Goal: Find specific page/section: Find specific page/section

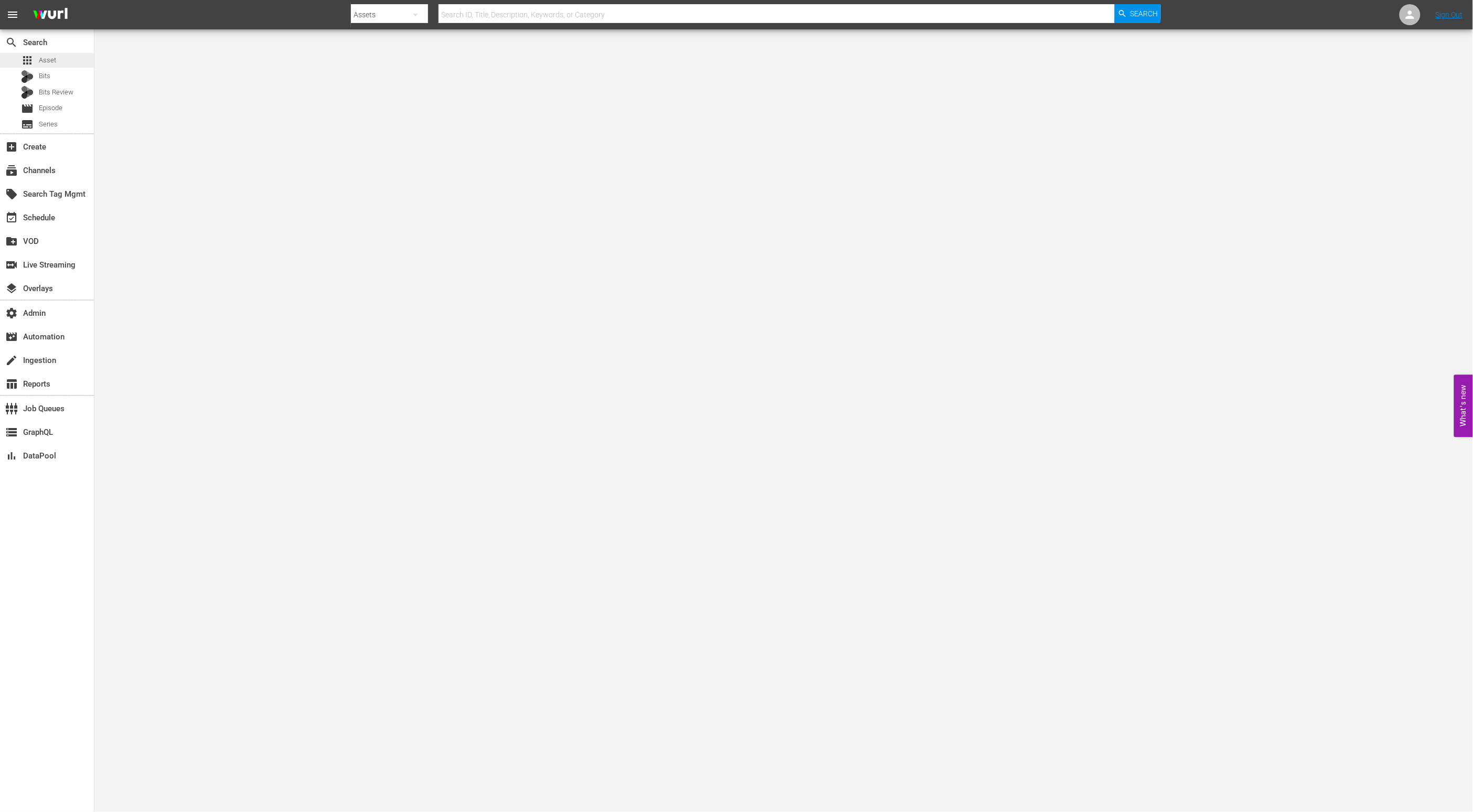
click at [64, 60] on div "apps Asset" at bounding box center [47, 60] width 94 height 15
click at [61, 59] on div "apps Asset" at bounding box center [47, 60] width 94 height 15
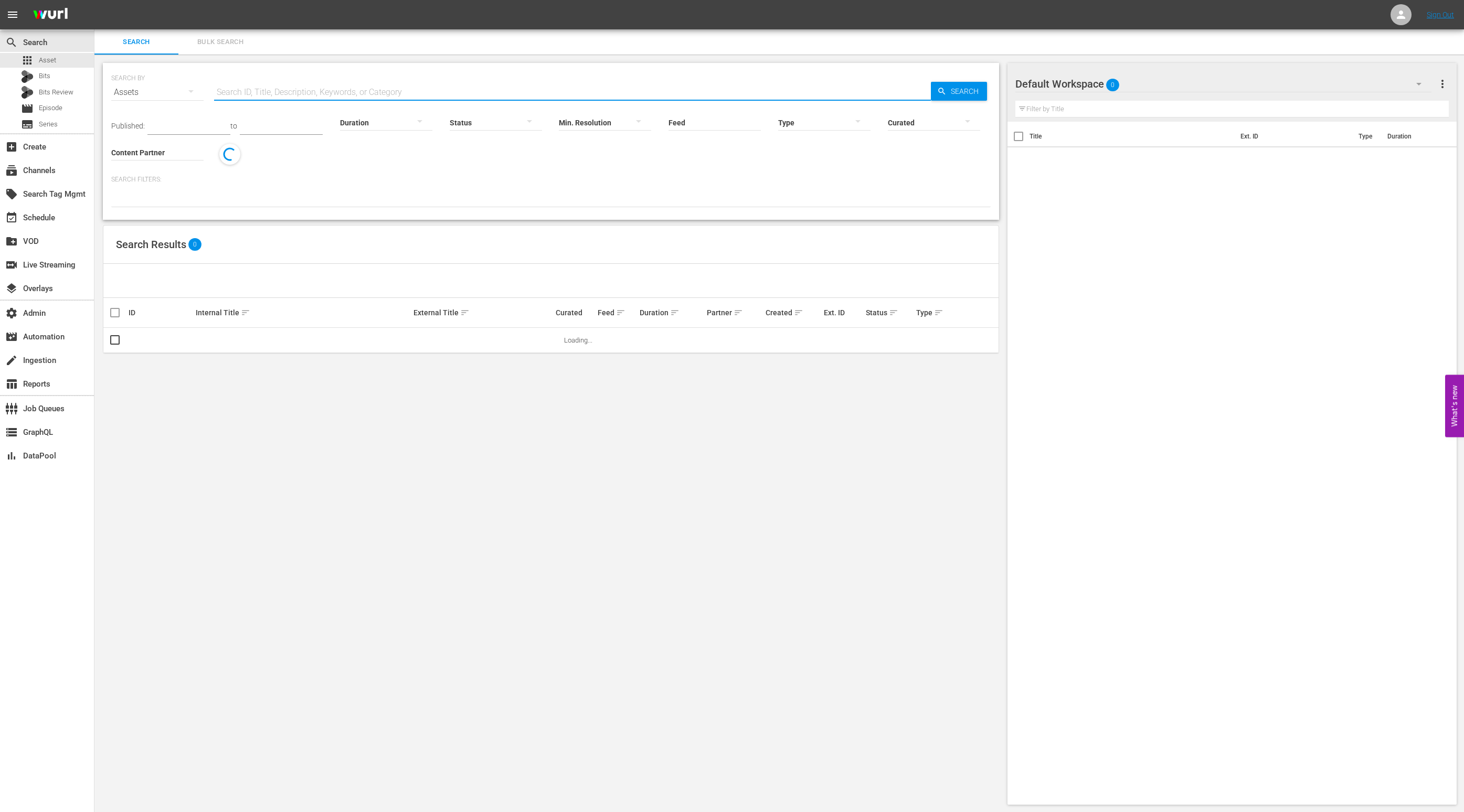
click at [406, 86] on input "text" at bounding box center [572, 93] width 716 height 25
paste input "A Taste of History - Danube River Adventure | Part 1"
type input "A Taste of History - Danube River Adventure | Part 1"
click at [967, 88] on span "Search" at bounding box center [967, 91] width 40 height 19
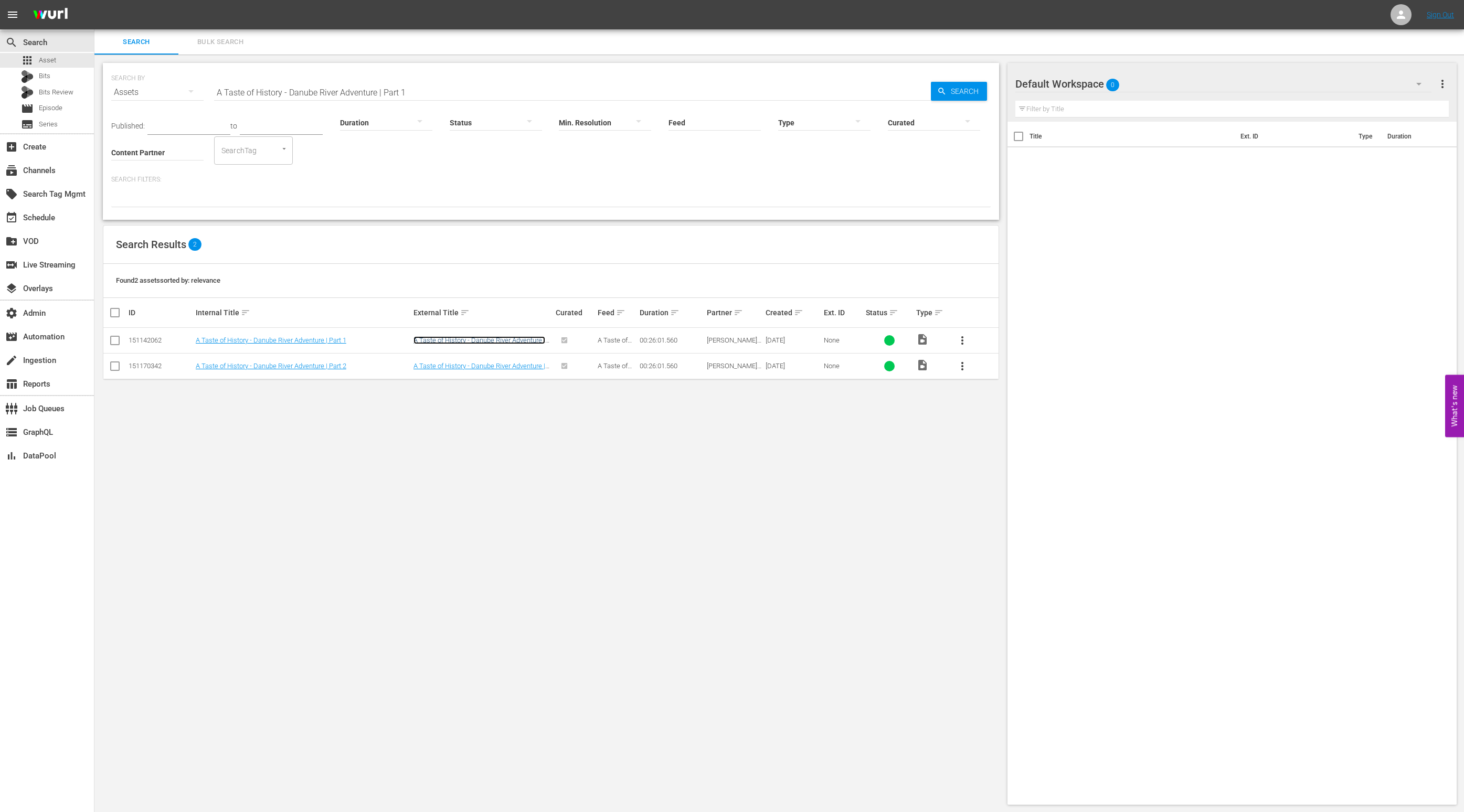
click at [419, 343] on link "A Taste of History - Danube River Adventure | Part 1" at bounding box center [478, 344] width 131 height 16
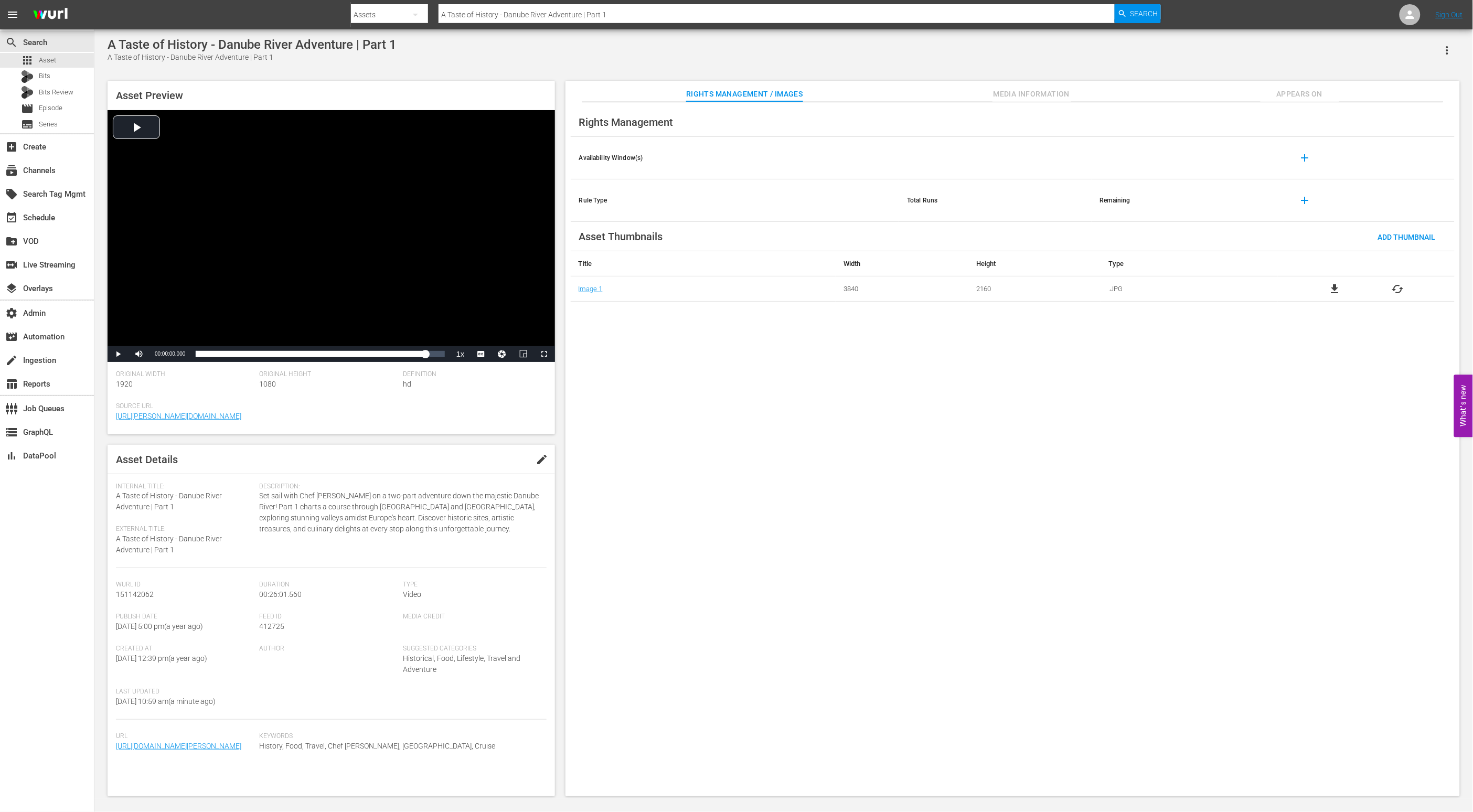
drag, startPoint x: 349, startPoint y: 357, endPoint x: 430, endPoint y: 366, distance: 81.5
click at [430, 366] on div "Asset Preview Video Player is loading. Play Video Play Mute Current Time 00:00:…" at bounding box center [331, 258] width 448 height 354
drag, startPoint x: 435, startPoint y: 359, endPoint x: 440, endPoint y: 360, distance: 5.1
click at [440, 359] on div "00:24:26.273" at bounding box center [317, 354] width 244 height 11
click at [1284, 94] on span "Appears On" at bounding box center [1300, 94] width 78 height 13
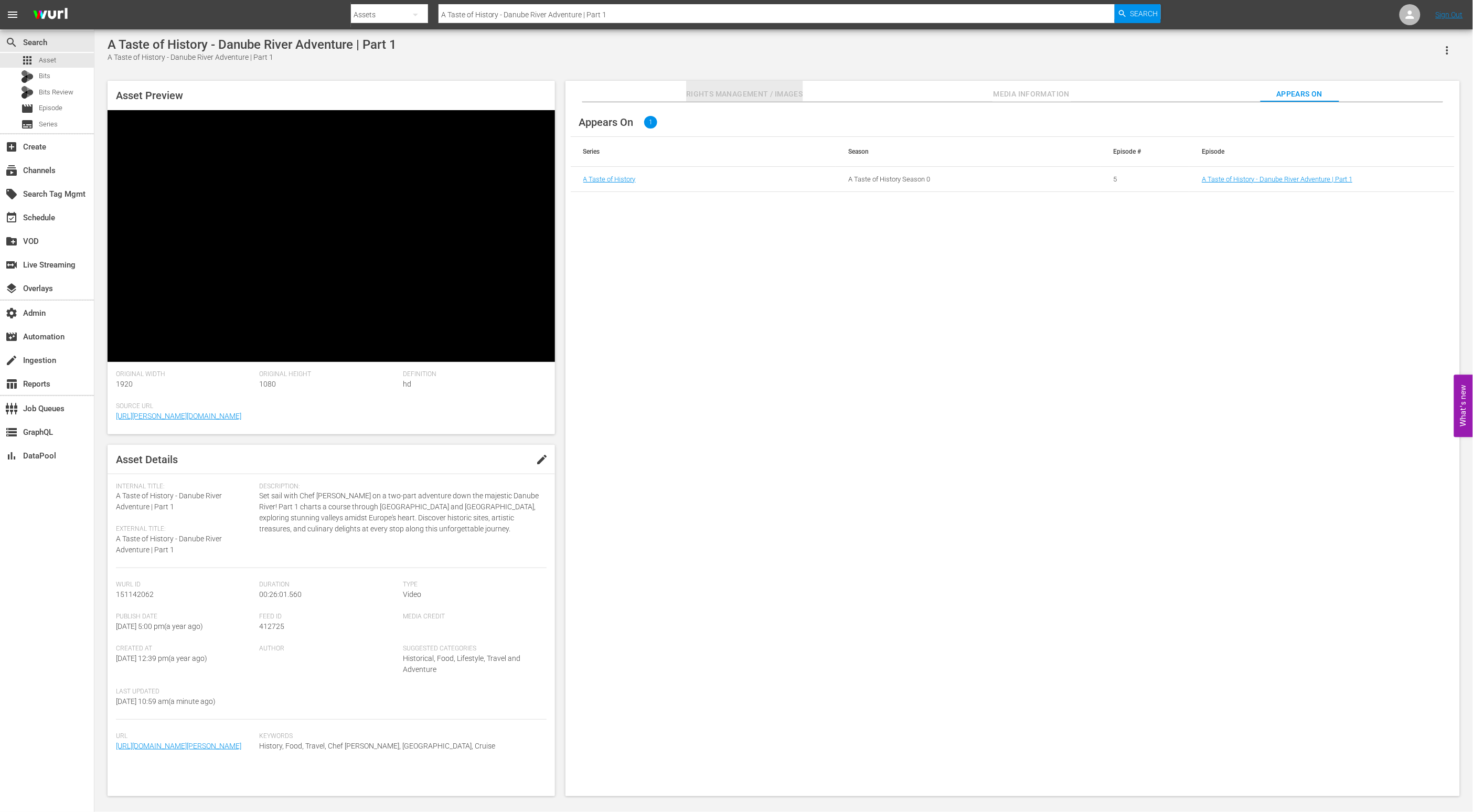
click at [764, 97] on span "Rights Management / Images" at bounding box center [744, 94] width 116 height 13
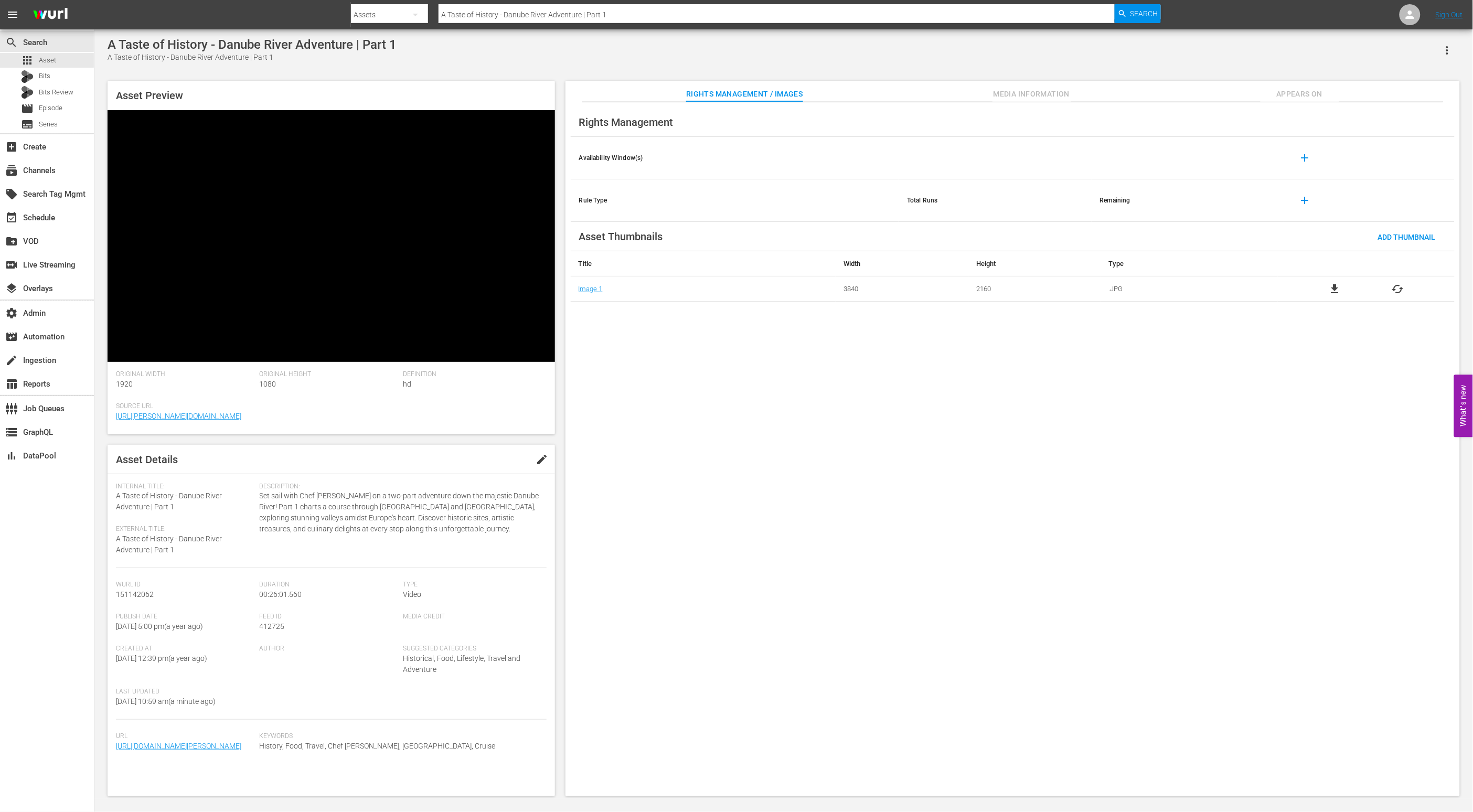
click at [1309, 93] on span "Appears On" at bounding box center [1300, 94] width 78 height 13
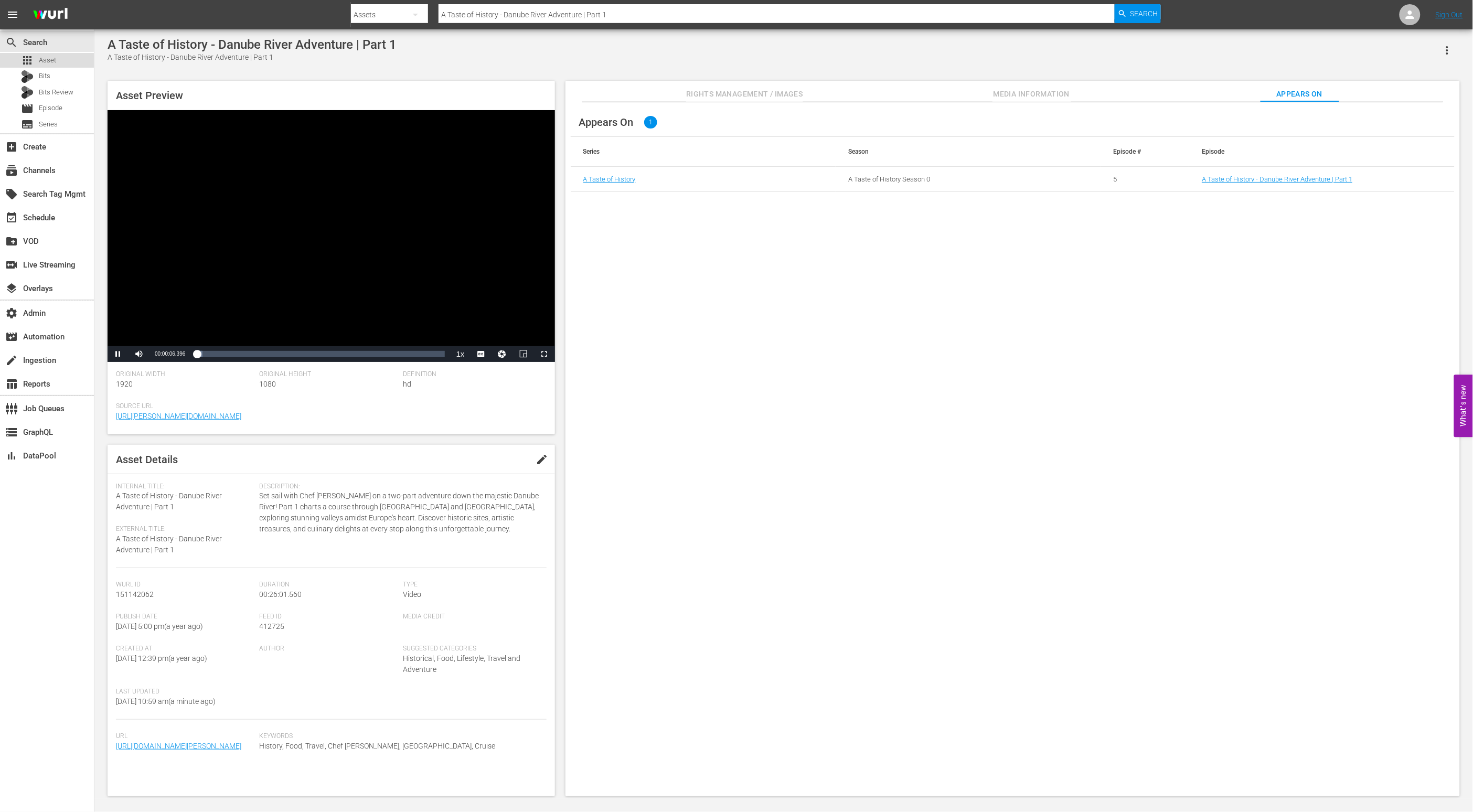
click at [67, 55] on div "apps Asset" at bounding box center [47, 60] width 94 height 15
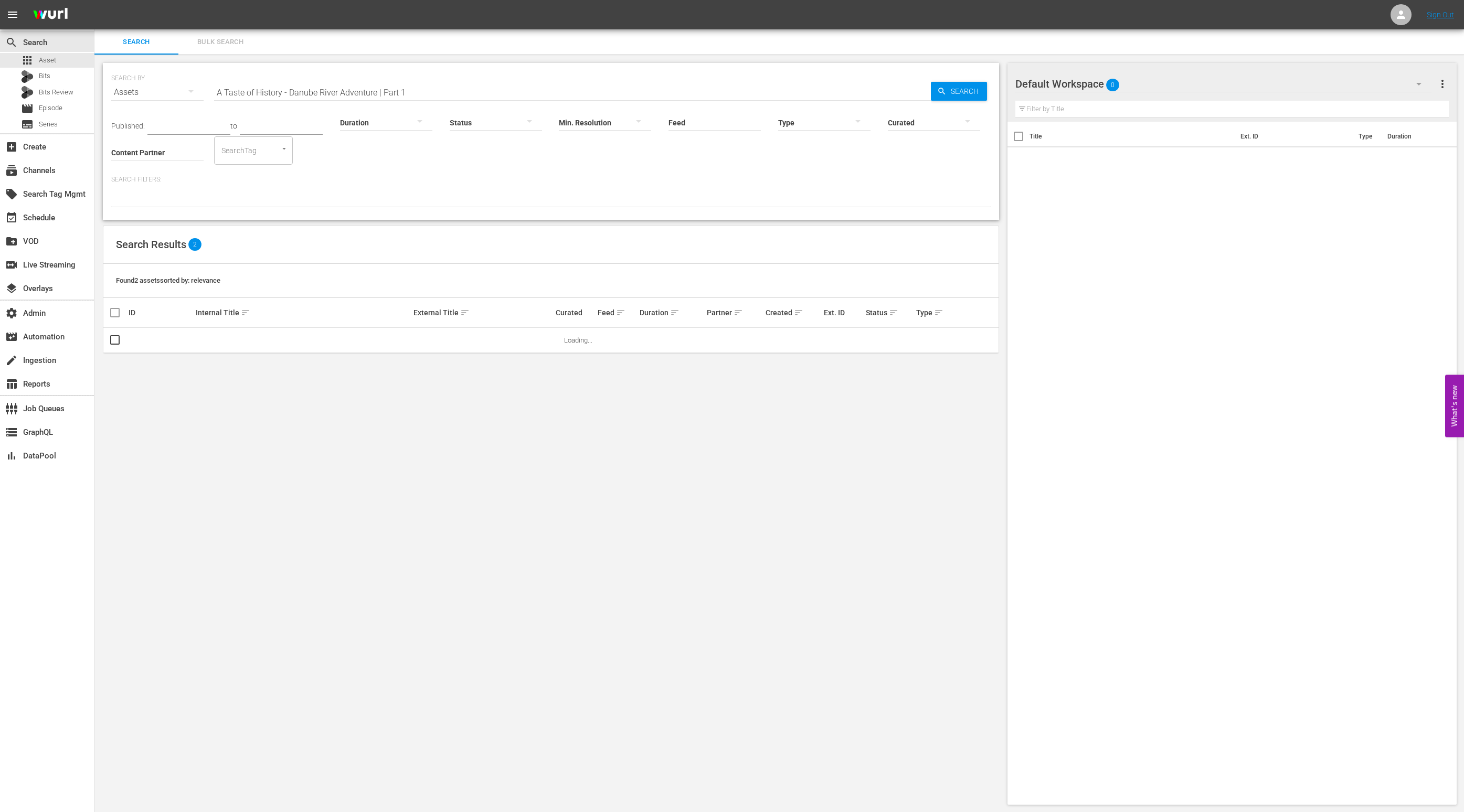
click at [445, 81] on input "A Taste of History - Danube River Adventure | Part 1" at bounding box center [572, 93] width 716 height 25
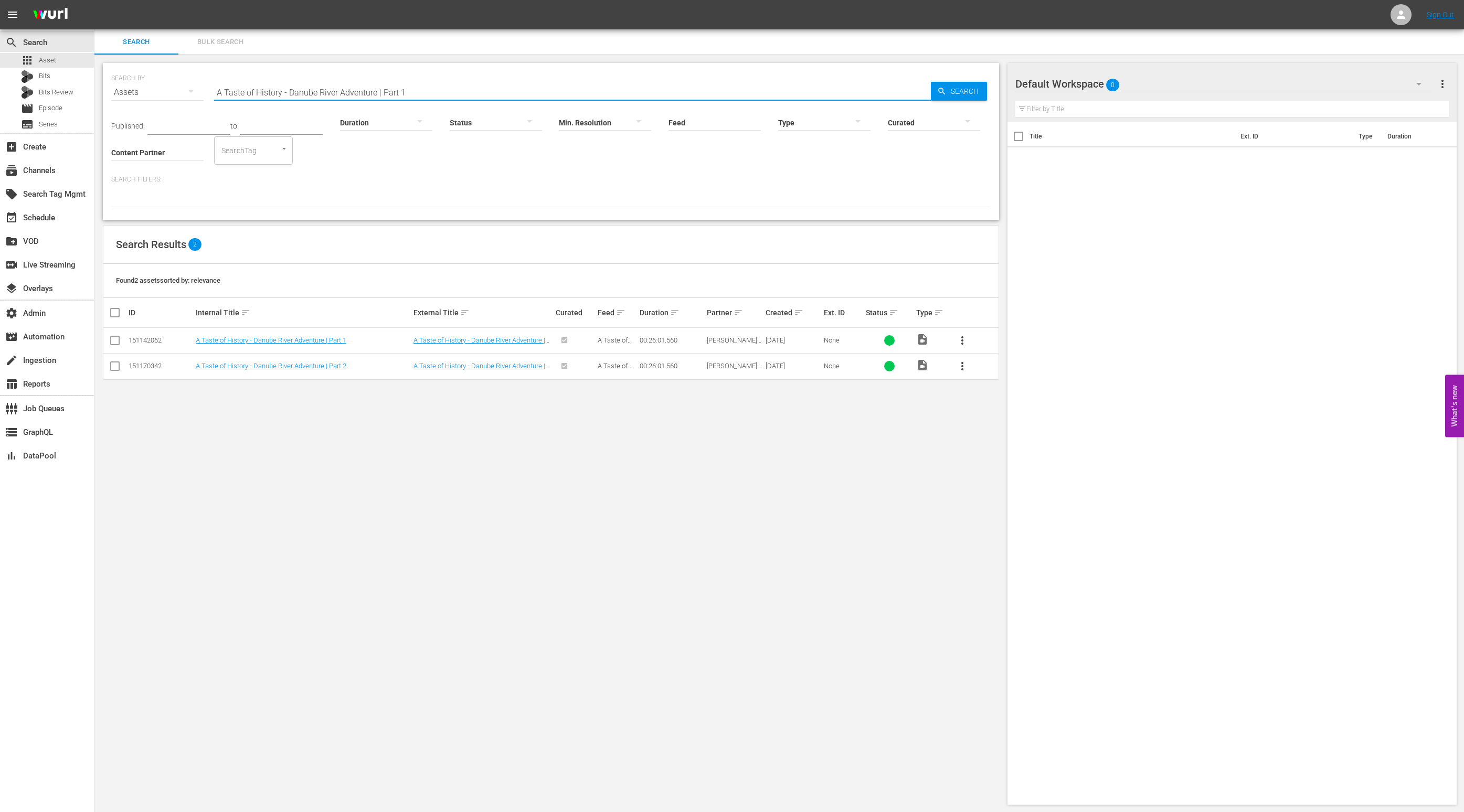
click at [445, 81] on input "A Taste of History - Danube River Adventure | Part 1" at bounding box center [572, 93] width 716 height 25
paste input "* A Taste of History - History, Horses, & Hospitality | Nashville, Tennessee"
click at [226, 93] on input "* A Taste of History - History, Horses, & Hospitality | Nashville, Tennessee" at bounding box center [572, 93] width 716 height 25
drag, startPoint x: 224, startPoint y: 93, endPoint x: 203, endPoint y: 91, distance: 21.1
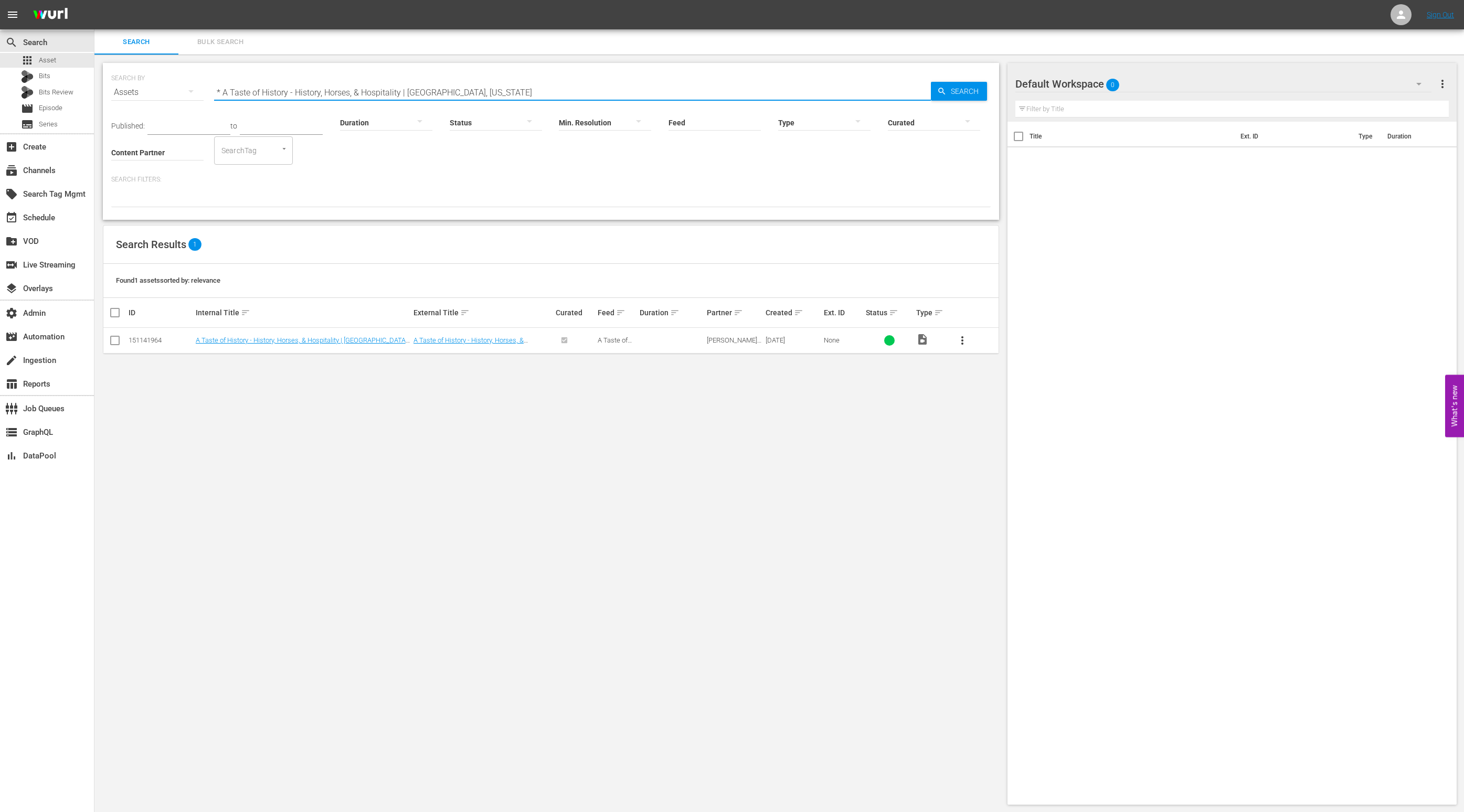
click at [203, 91] on div "SEARCH BY Search By Assets Search ID, Title, Description, Keywords, or Category…" at bounding box center [551, 86] width 879 height 38
type input "A Taste of History - History, Horses, & Hospitality | Nashville, Tennessee"
click at [336, 340] on link "A Taste of History - History, Horses, & Hospitality | Nashville, Tennessee" at bounding box center [302, 344] width 213 height 16
click at [479, 338] on link "A Taste of History - History, Horses, & Hospitality | Nashville, Tennessee" at bounding box center [482, 344] width 137 height 16
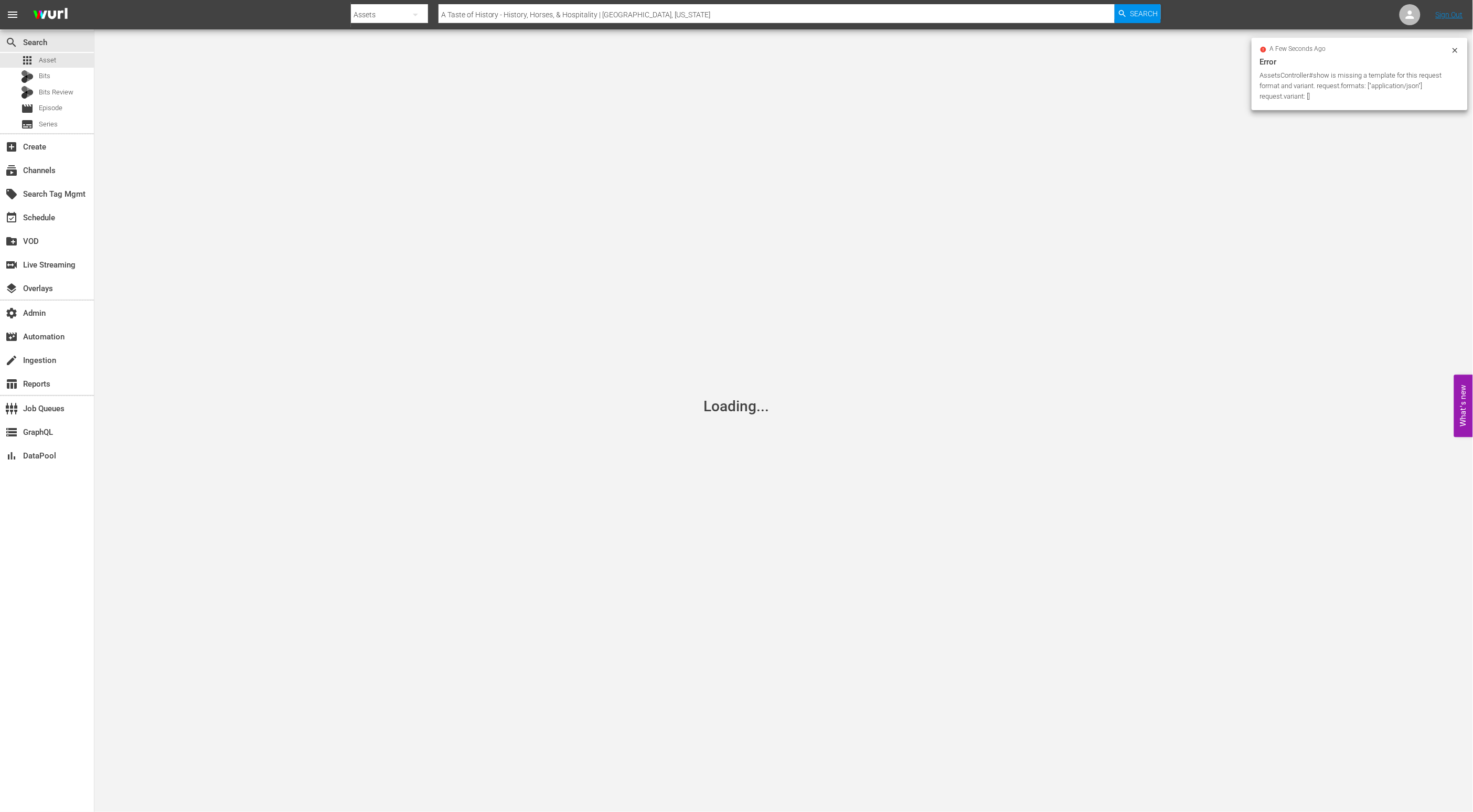
drag, startPoint x: 704, startPoint y: 211, endPoint x: 310, endPoint y: 3, distance: 445.5
click at [691, 205] on div "Loading..." at bounding box center [736, 406] width 1473 height 812
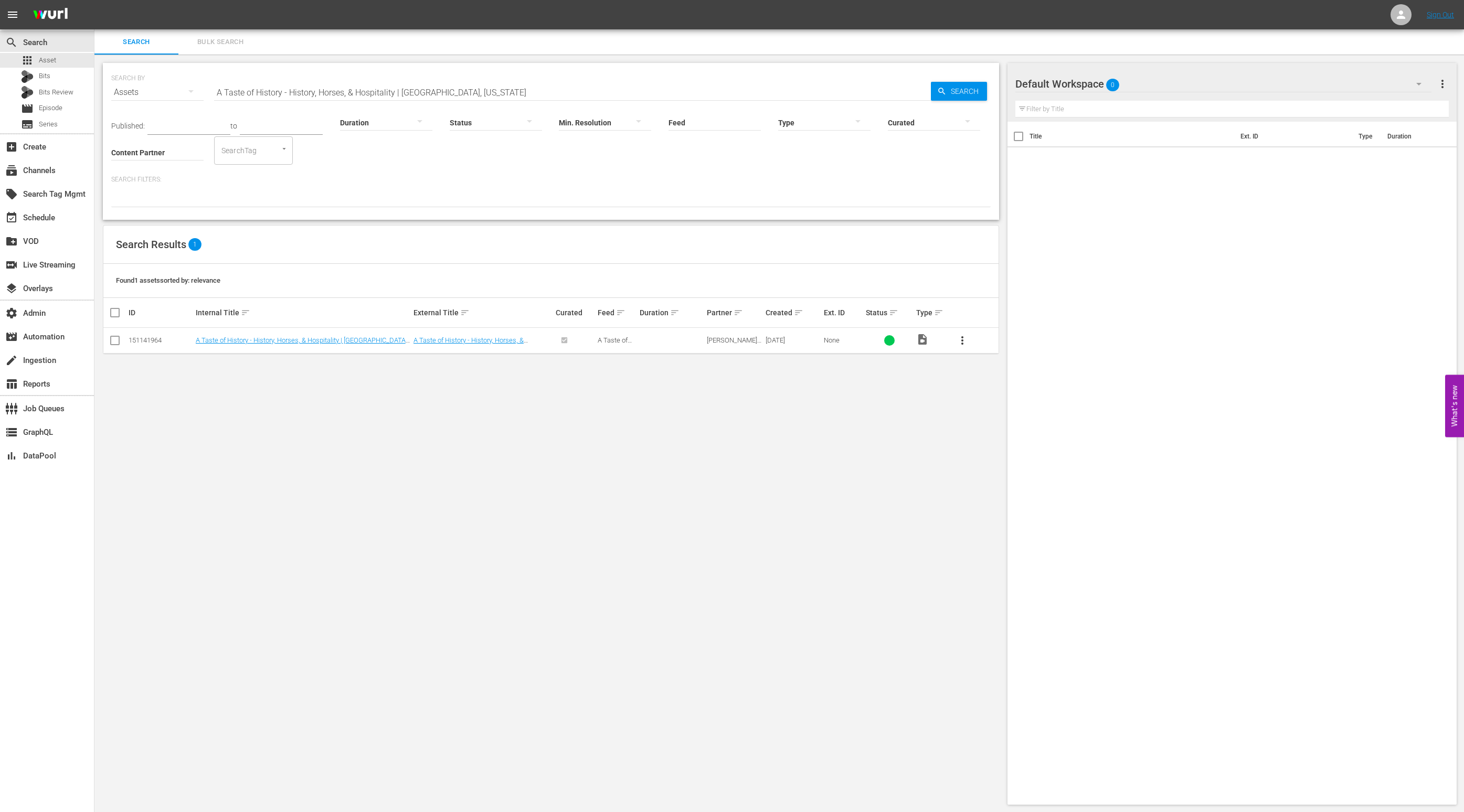
click at [152, 340] on div "151141964" at bounding box center [160, 340] width 64 height 8
click at [153, 340] on div "151141964" at bounding box center [160, 340] width 64 height 8
copy div "151141964"
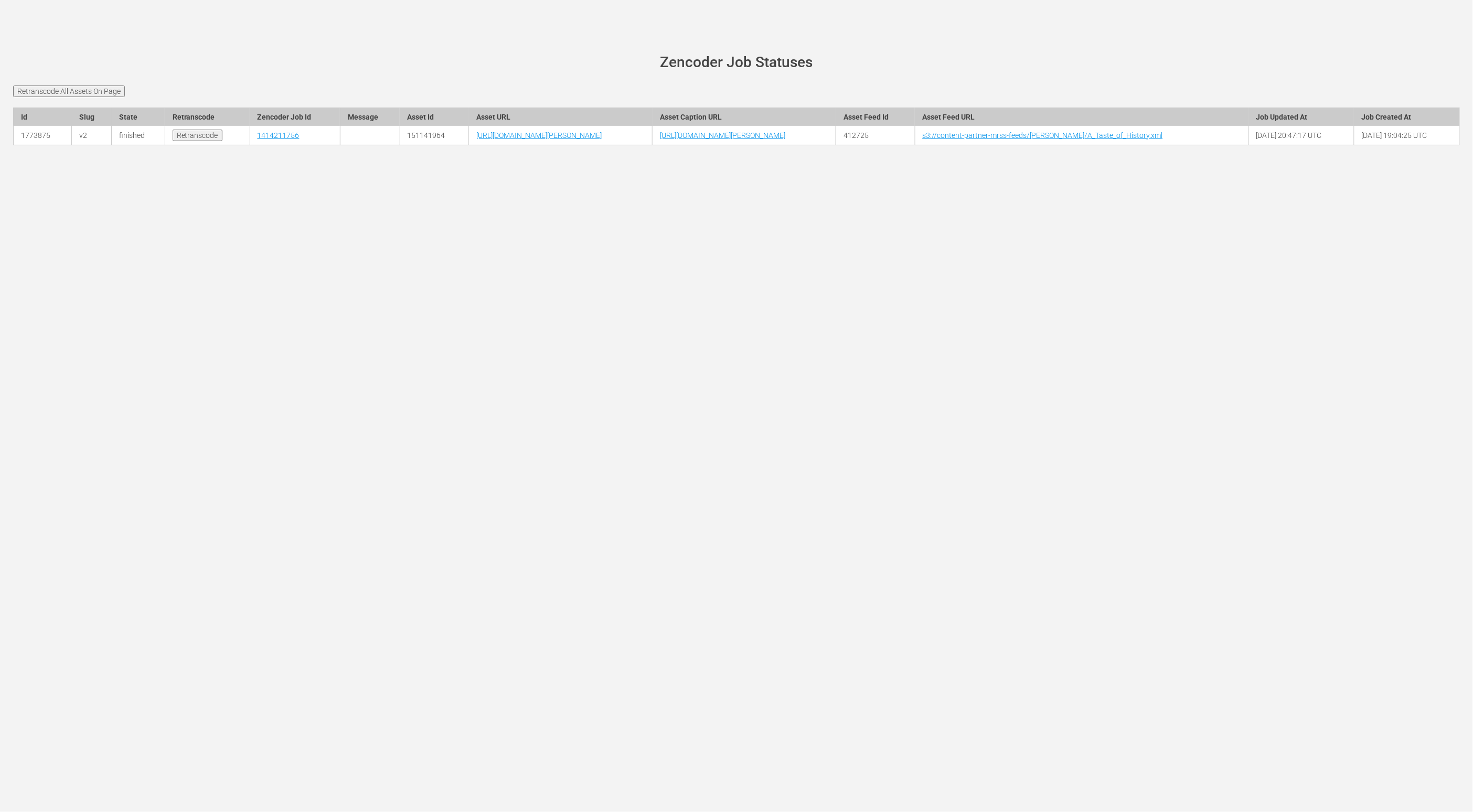
click at [295, 212] on div "wurl-scheduler.com site status Zencoder Job Statuses Retranscode All Assets On …" at bounding box center [736, 406] width 1473 height 812
click at [258, 140] on link "1414211756" at bounding box center [278, 135] width 42 height 8
click at [518, 354] on div "wurl-scheduler.com site status Zencoder Job Statuses Retranscode All Assets On …" at bounding box center [736, 406] width 1473 height 812
click at [258, 140] on link "1414211756" at bounding box center [278, 135] width 42 height 8
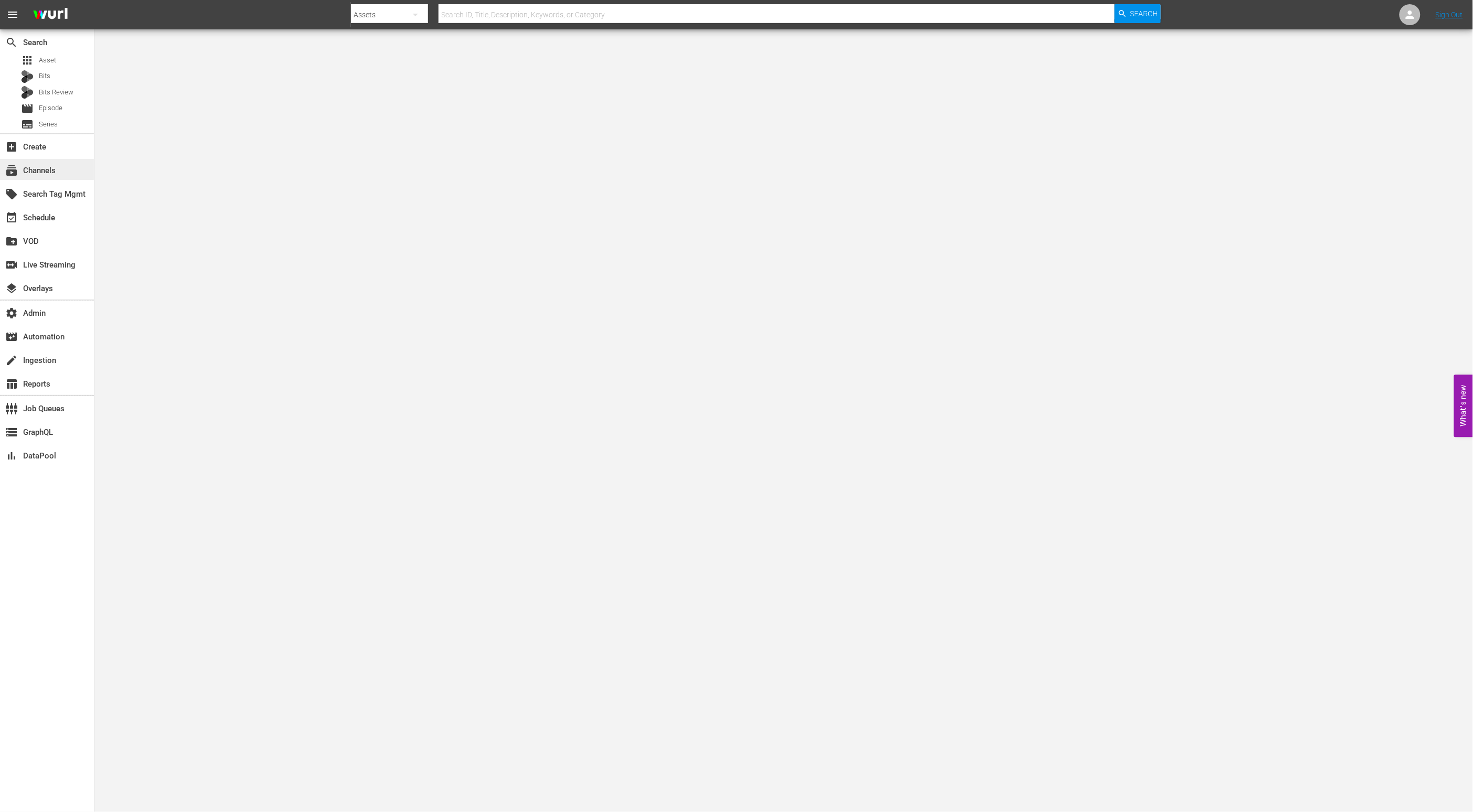
click at [41, 166] on div "subscriptions Channels" at bounding box center [29, 169] width 59 height 9
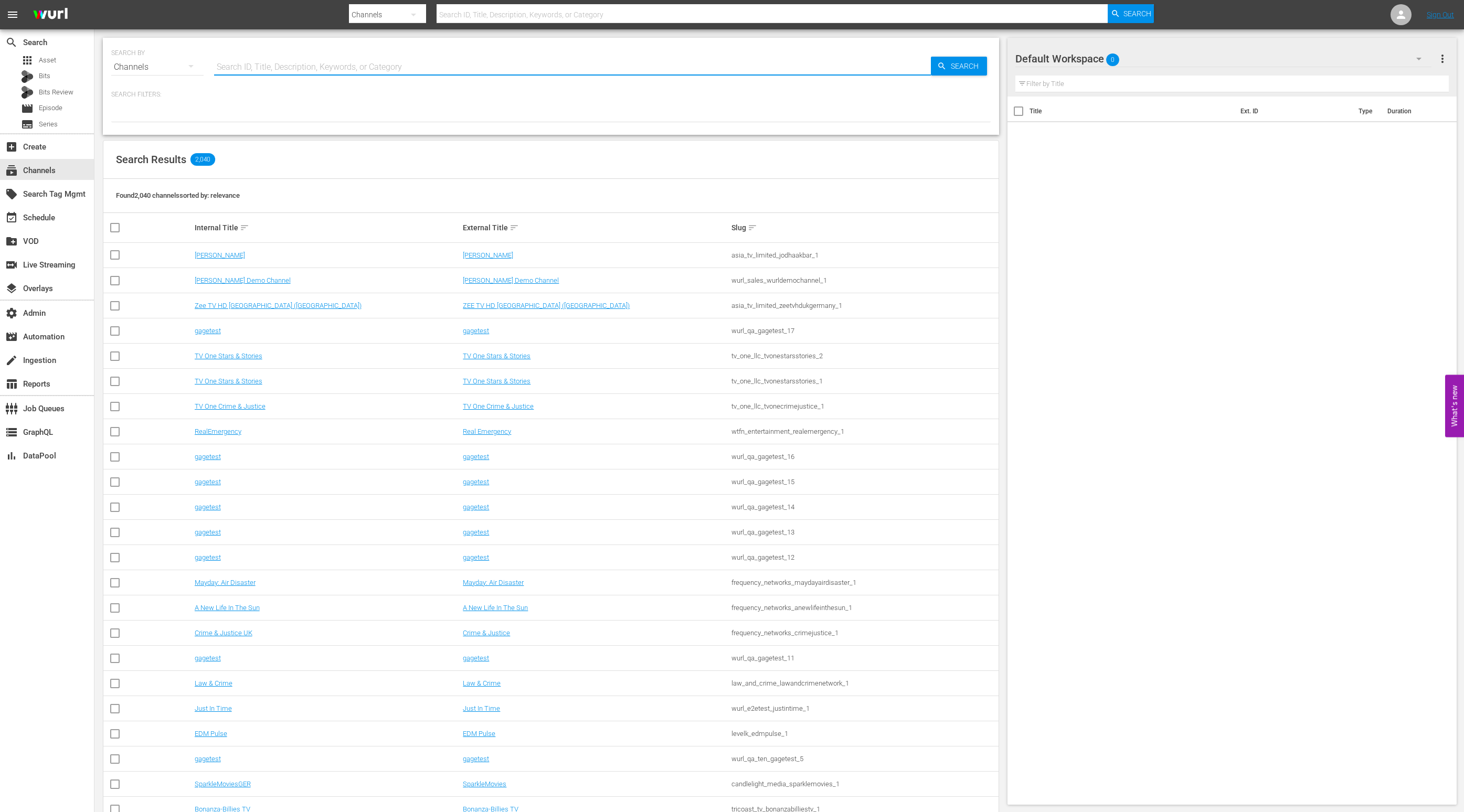
click at [337, 58] on input "text" at bounding box center [572, 67] width 716 height 25
type input "degra"
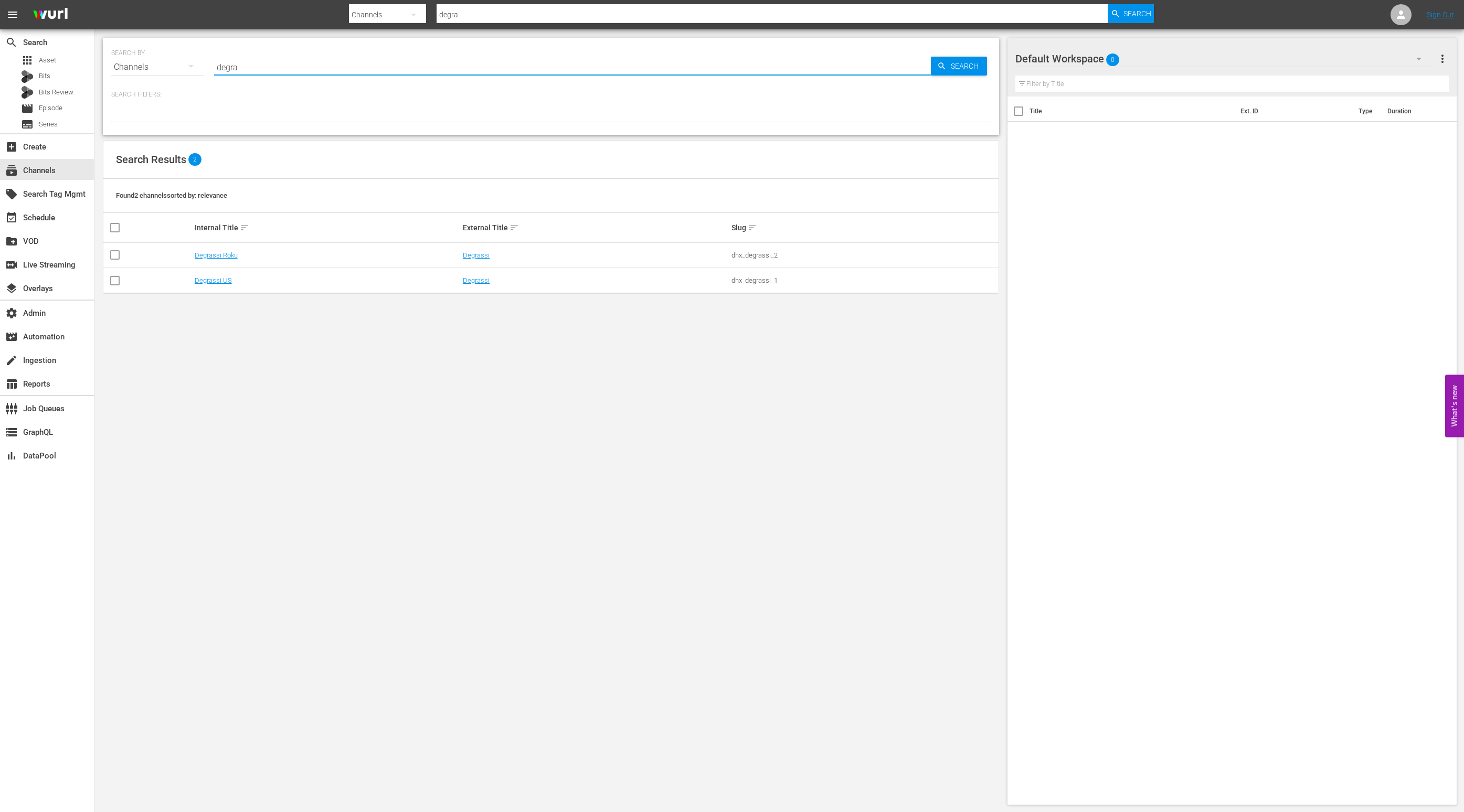
type input "degrassi"
click at [469, 279] on link "Degrassi" at bounding box center [476, 281] width 26 height 8
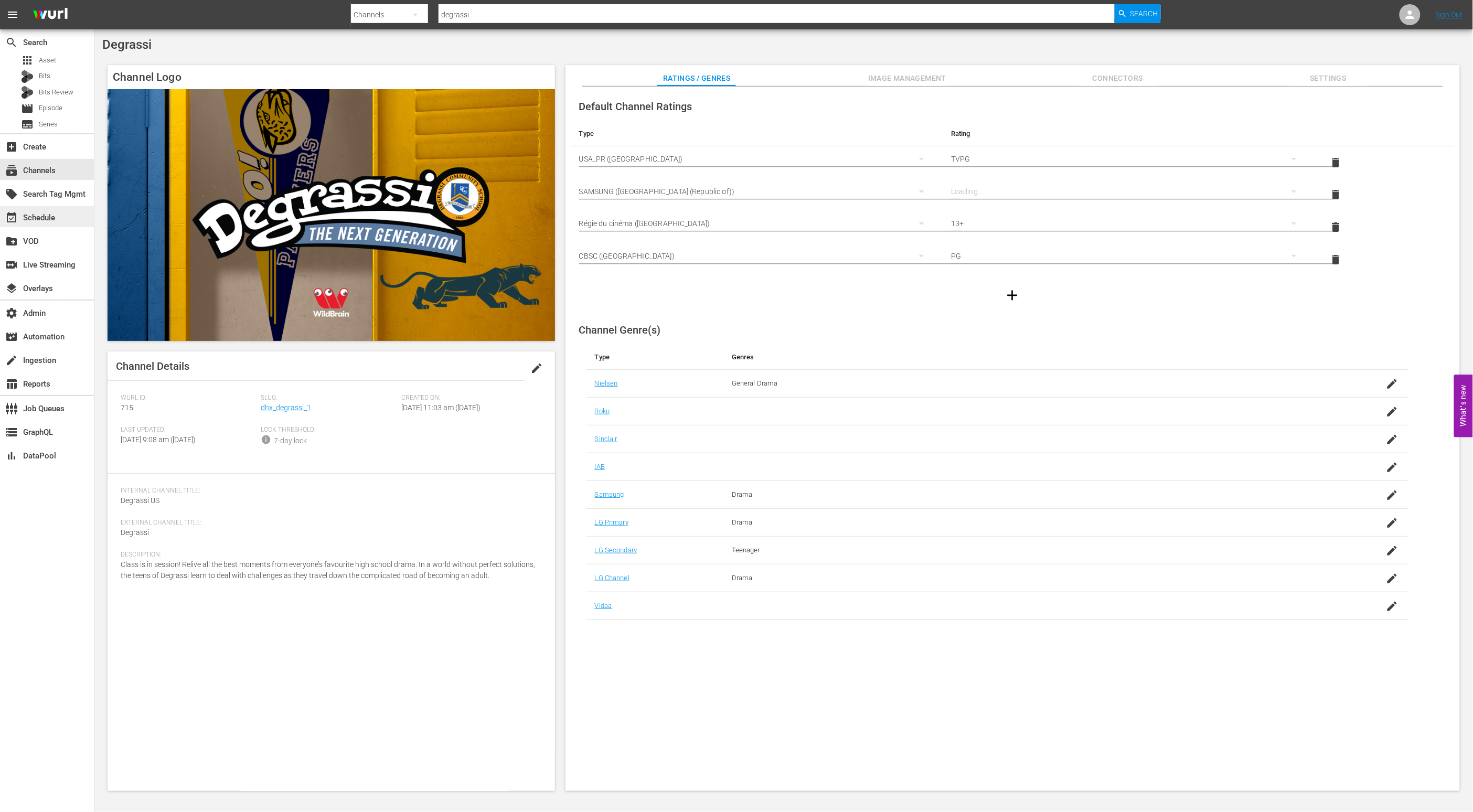
click at [67, 215] on div "event_available Schedule" at bounding box center [47, 216] width 94 height 21
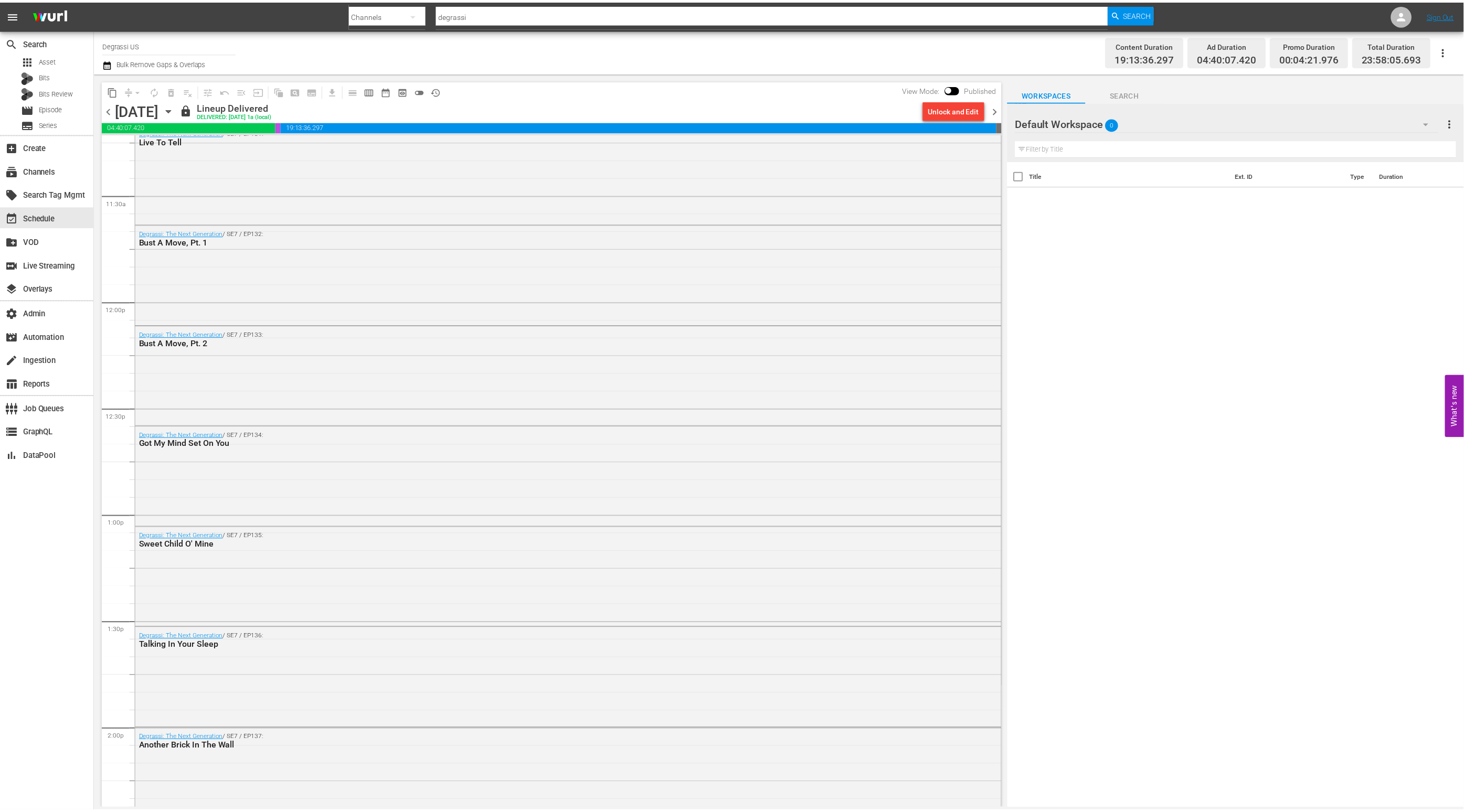
scroll to position [4540, 0]
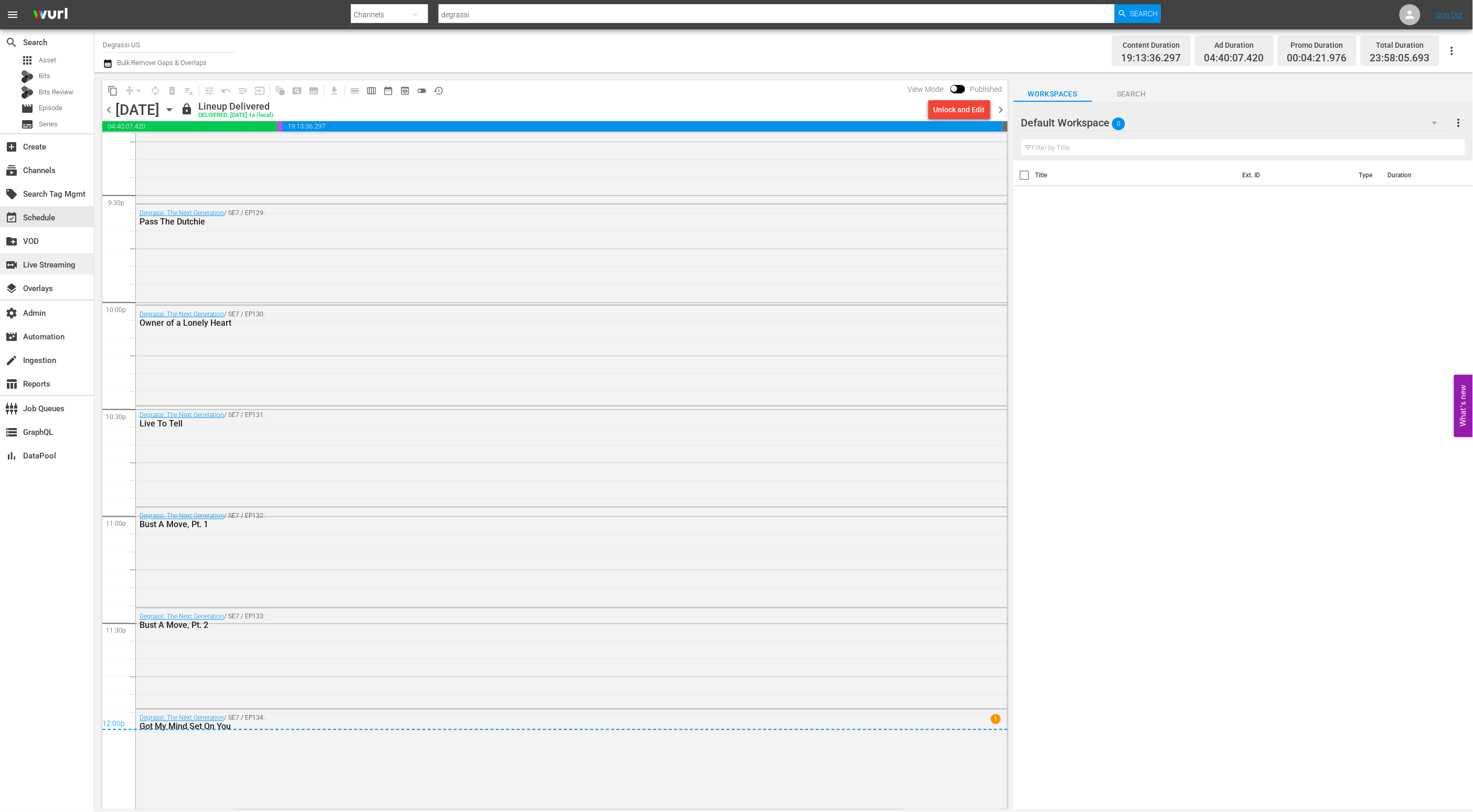
click at [67, 273] on div "switch_video Live Streaming" at bounding box center [47, 264] width 94 height 21
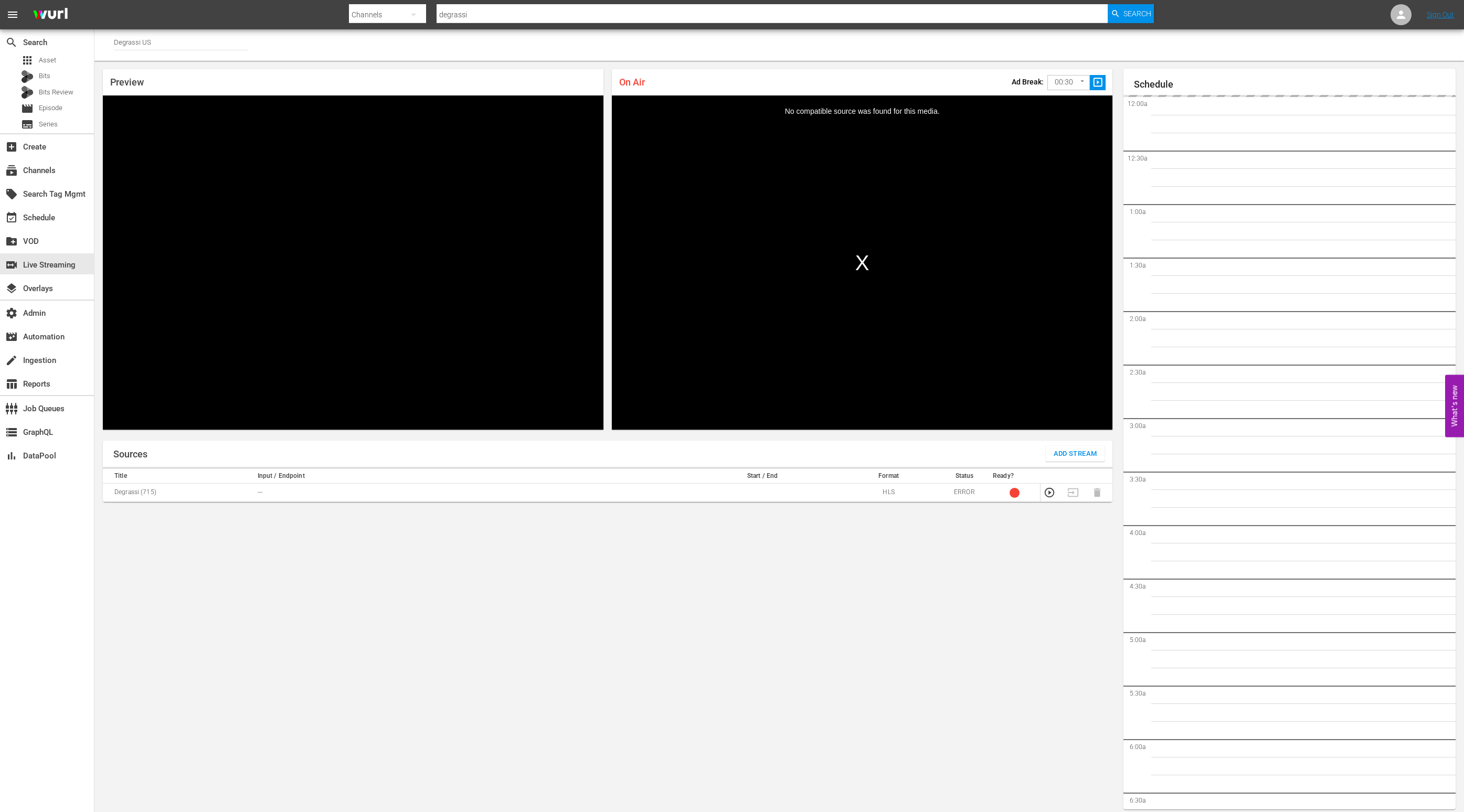
scroll to position [6, 0]
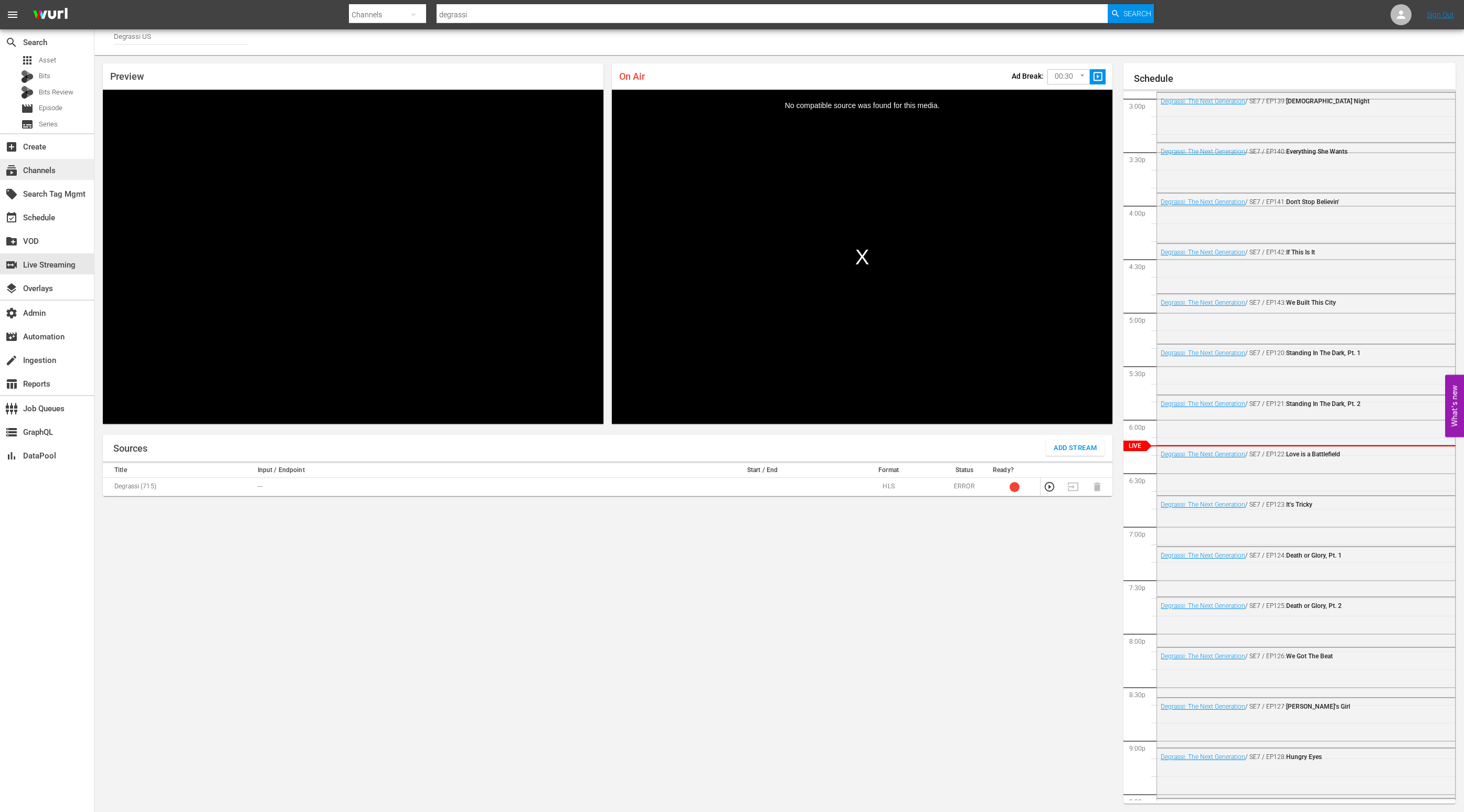
click at [59, 160] on div "subscriptions Channels" at bounding box center [47, 169] width 94 height 21
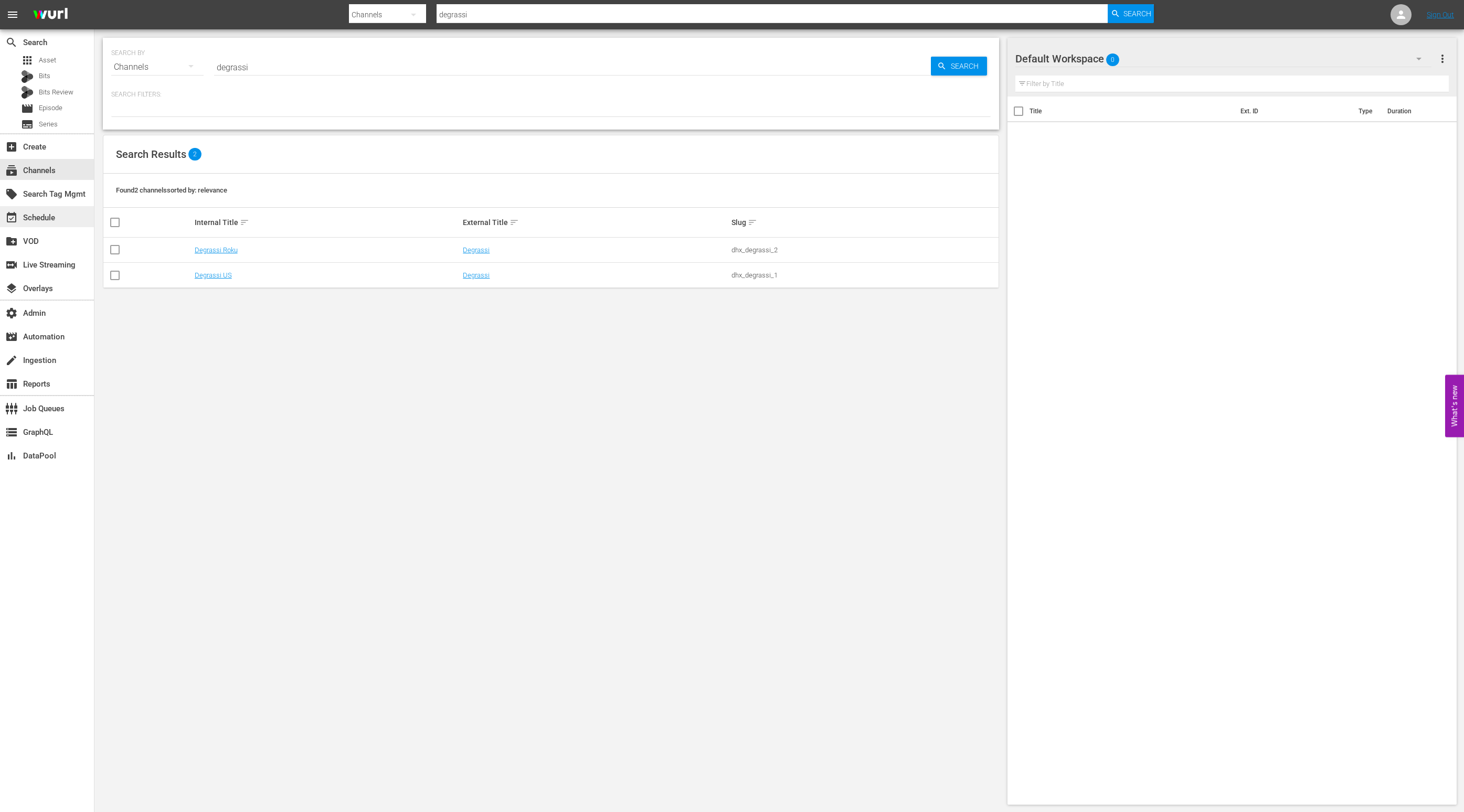
click at [40, 213] on div "event_available Schedule" at bounding box center [29, 216] width 59 height 9
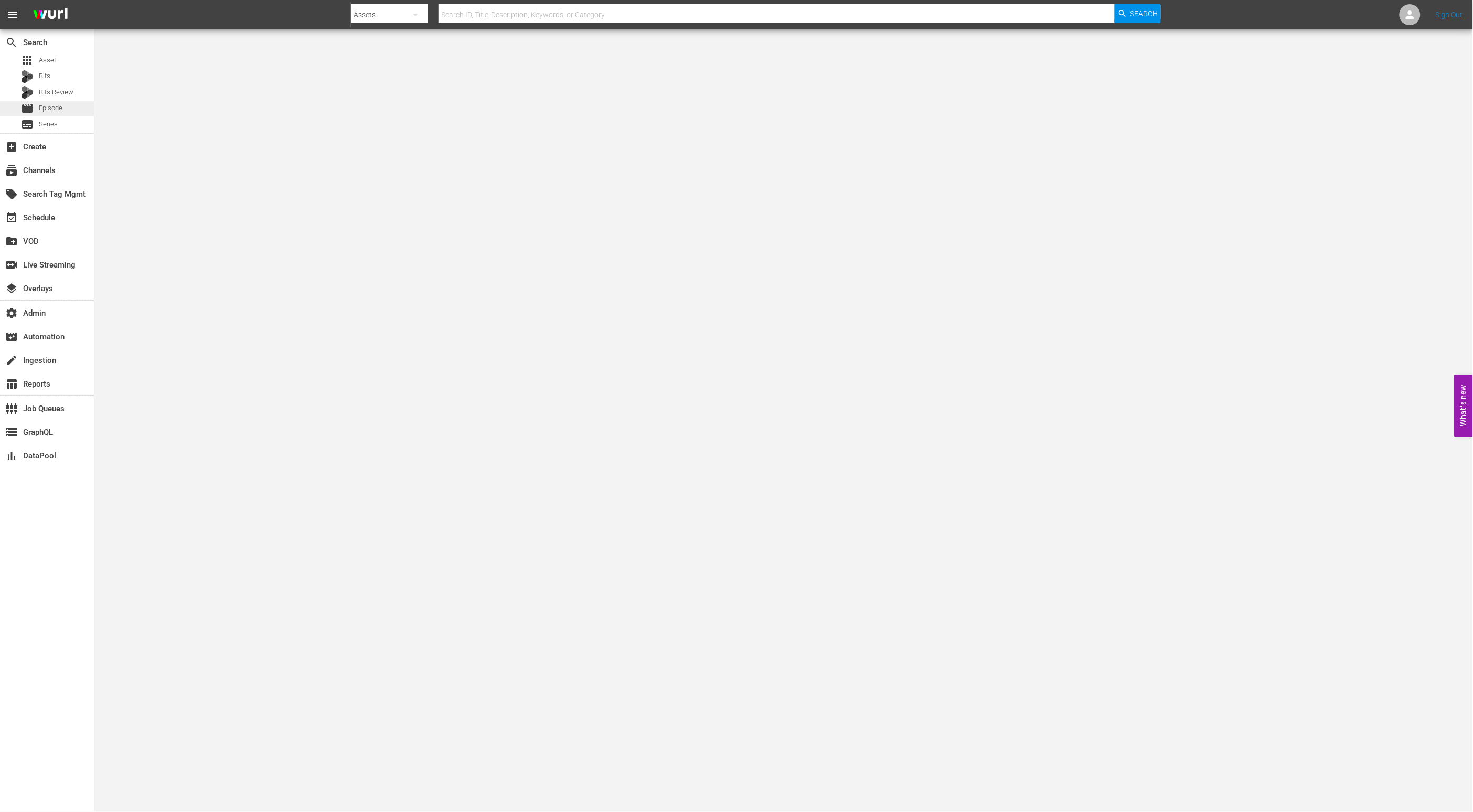
click at [51, 112] on span "Episode" at bounding box center [50, 107] width 24 height 11
